Goal: Information Seeking & Learning: Check status

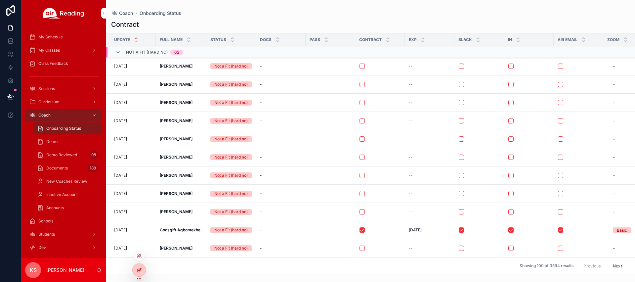
click at [139, 268] on icon at bounding box center [139, 269] width 5 height 5
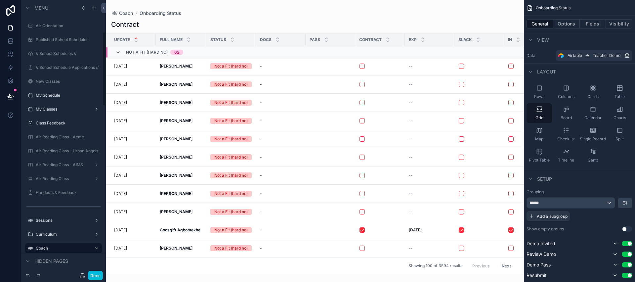
scroll to position [118, 0]
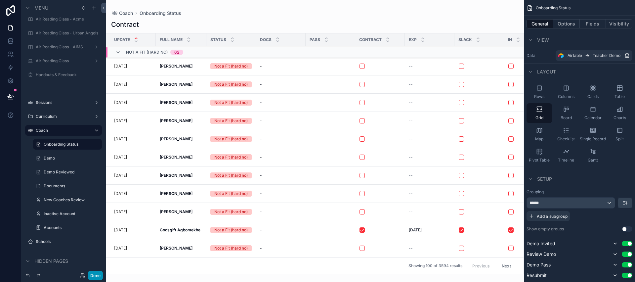
click at [92, 276] on button "Done" at bounding box center [95, 276] width 15 height 10
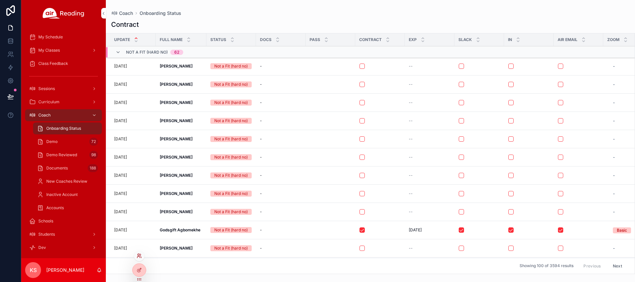
click at [141, 255] on icon at bounding box center [140, 255] width 1 height 2
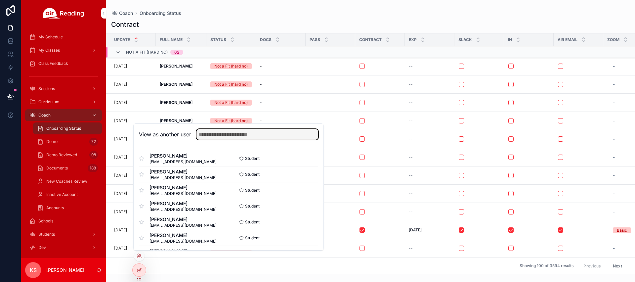
click at [238, 131] on input "text" at bounding box center [258, 134] width 122 height 11
type input "******"
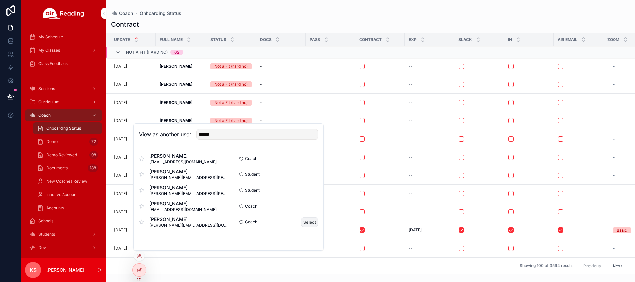
click at [305, 224] on button "Select" at bounding box center [309, 222] width 17 height 10
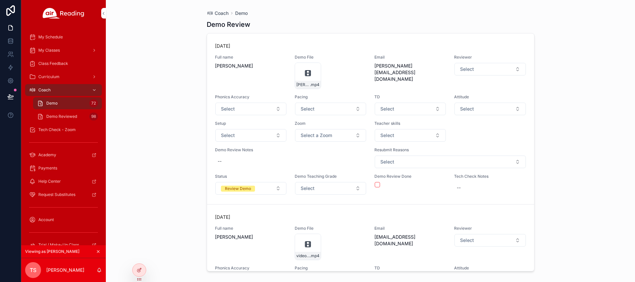
click at [50, 62] on span "Class Feedback" at bounding box center [53, 63] width 30 height 5
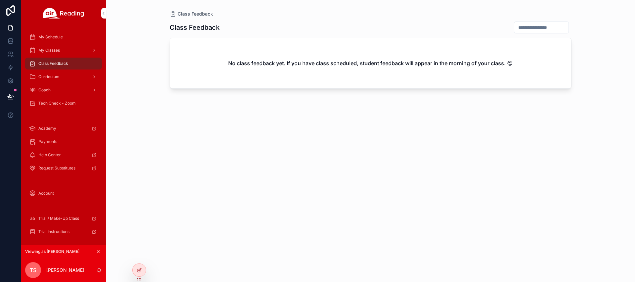
click at [52, 62] on span "Class Feedback" at bounding box center [53, 63] width 30 height 5
click at [47, 52] on span "My Classes" at bounding box center [49, 50] width 22 height 5
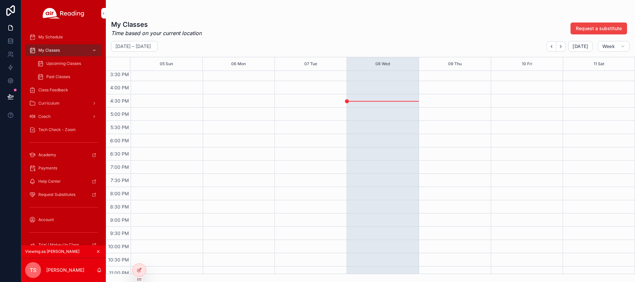
scroll to position [432, 0]
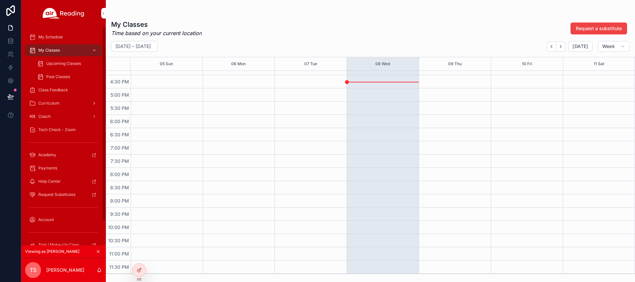
click at [49, 104] on span "Curriculum" at bounding box center [48, 103] width 21 height 5
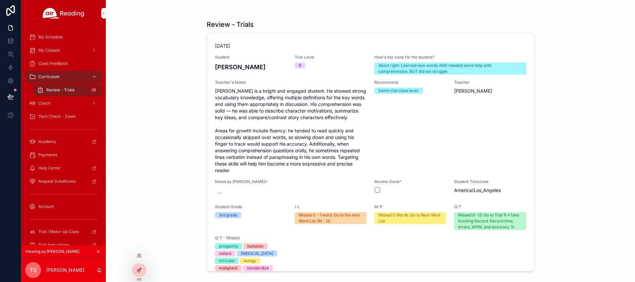
click at [138, 275] on div at bounding box center [139, 270] width 13 height 13
click at [138, 270] on icon at bounding box center [139, 269] width 5 height 5
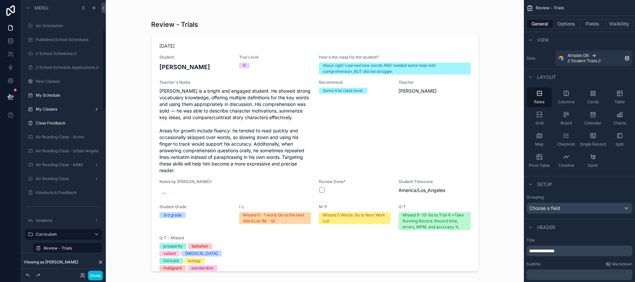
scroll to position [104, 0]
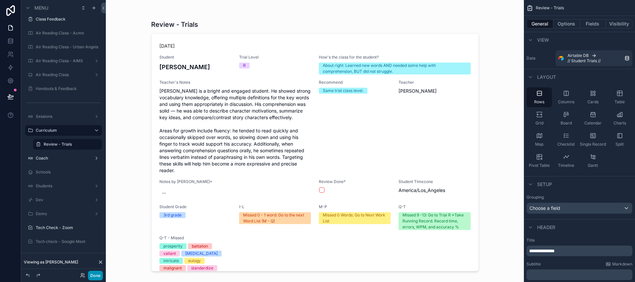
click at [100, 275] on button "Done" at bounding box center [95, 276] width 15 height 10
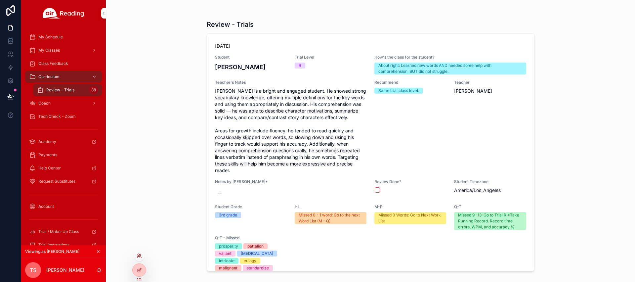
click at [138, 256] on icon at bounding box center [139, 255] width 5 height 5
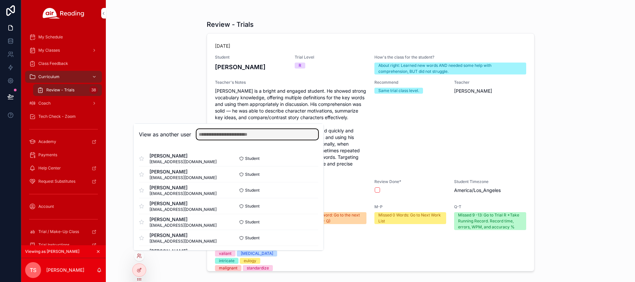
click at [215, 133] on input "text" at bounding box center [258, 134] width 122 height 11
type input "*"
type input "*****"
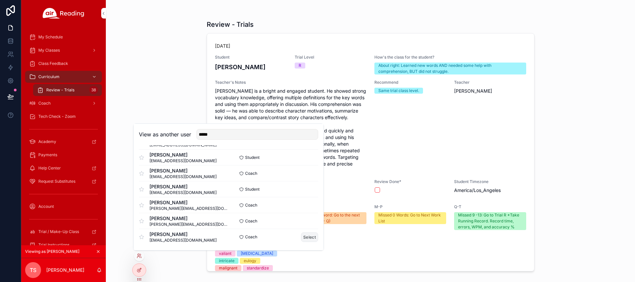
click at [305, 239] on button "Select" at bounding box center [309, 237] width 17 height 10
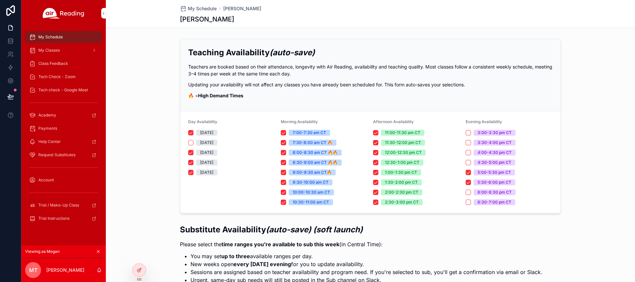
click at [56, 64] on span "Class Feedback" at bounding box center [53, 63] width 30 height 5
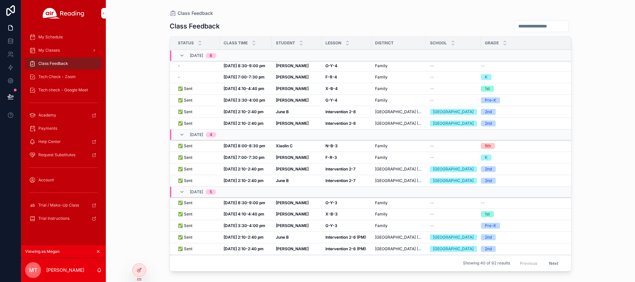
click at [288, 66] on strong "Raymond Z" at bounding box center [292, 65] width 33 height 5
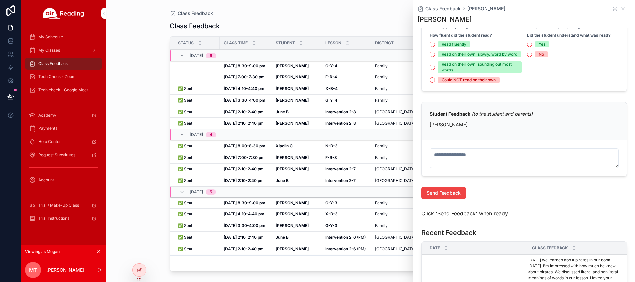
scroll to position [248, 0]
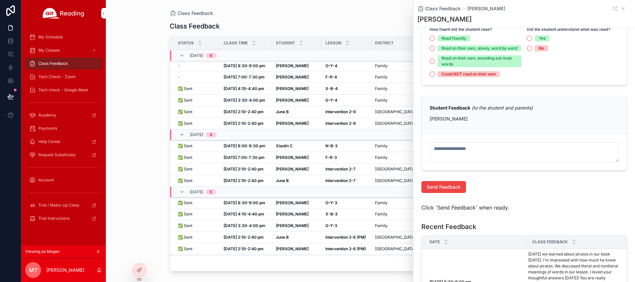
click at [279, 117] on td "June B June B" at bounding box center [297, 112] width 50 height 12
click at [281, 114] on strong "June B" at bounding box center [282, 111] width 13 height 5
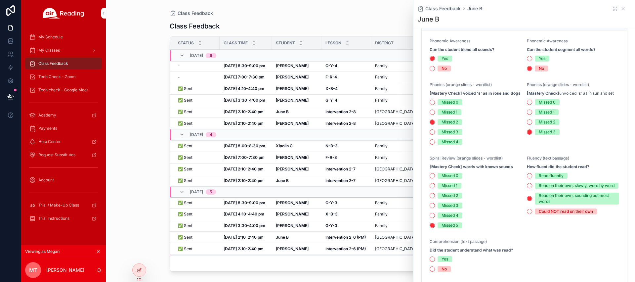
scroll to position [171, 0]
click at [129, 58] on div "Class Feedback Class Feedback Status Class Time Student Lesson District School …" at bounding box center [370, 141] width 529 height 282
